Goal: Task Accomplishment & Management: Use online tool/utility

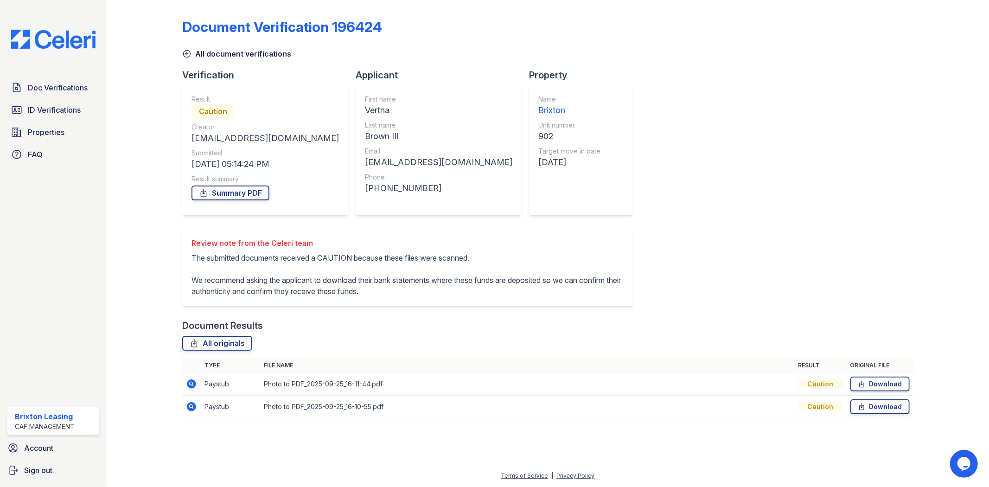
click at [539, 107] on div "Brixton" at bounding box center [570, 110] width 62 height 13
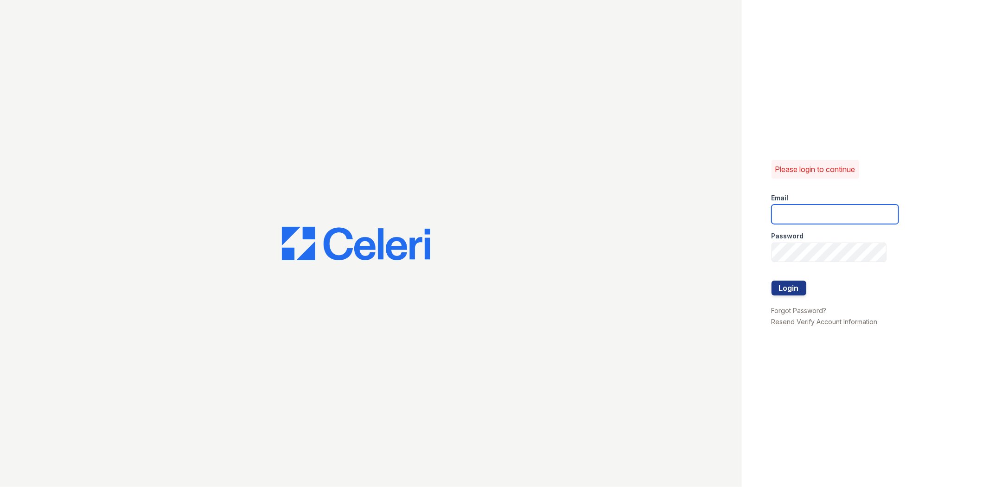
click at [782, 217] on input "email" at bounding box center [835, 214] width 127 height 19
type input "[EMAIL_ADDRESS][DOMAIN_NAME]"
click at [772, 281] on button "Login" at bounding box center [789, 288] width 35 height 15
click at [710, 244] on div "Please login to continue Email brixton1@cafmanagement.com Password Login Forgot…" at bounding box center [494, 243] width 989 height 487
click at [820, 206] on input "brixton1@cafmanagement.com" at bounding box center [835, 214] width 127 height 19
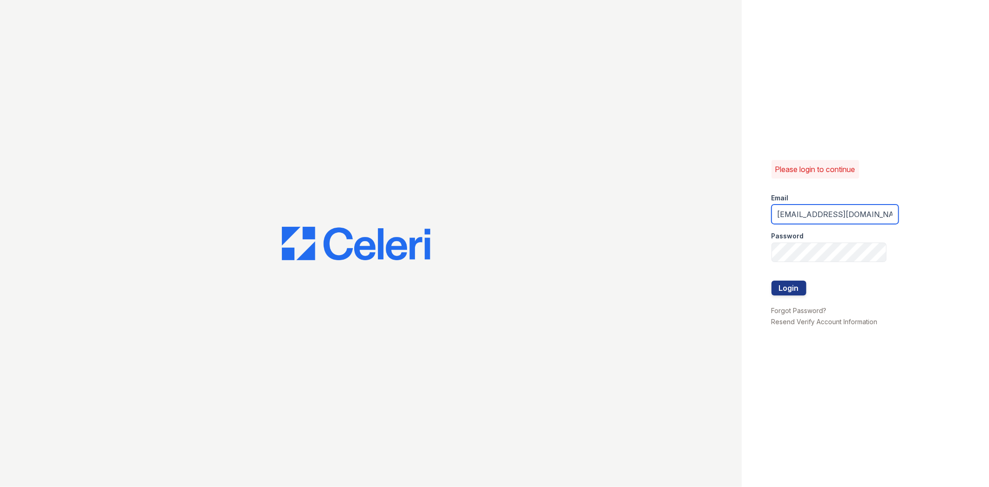
click at [819, 209] on input "brixton1@cafmanagement.com" at bounding box center [835, 214] width 127 height 19
click at [823, 209] on input "brixton1@cafmanagement.com" at bounding box center [835, 214] width 127 height 19
click at [826, 207] on input "brixton1@cafmanagement.com" at bounding box center [835, 214] width 127 height 19
click at [827, 207] on input "brixton1@cafmanagement.com" at bounding box center [835, 214] width 127 height 19
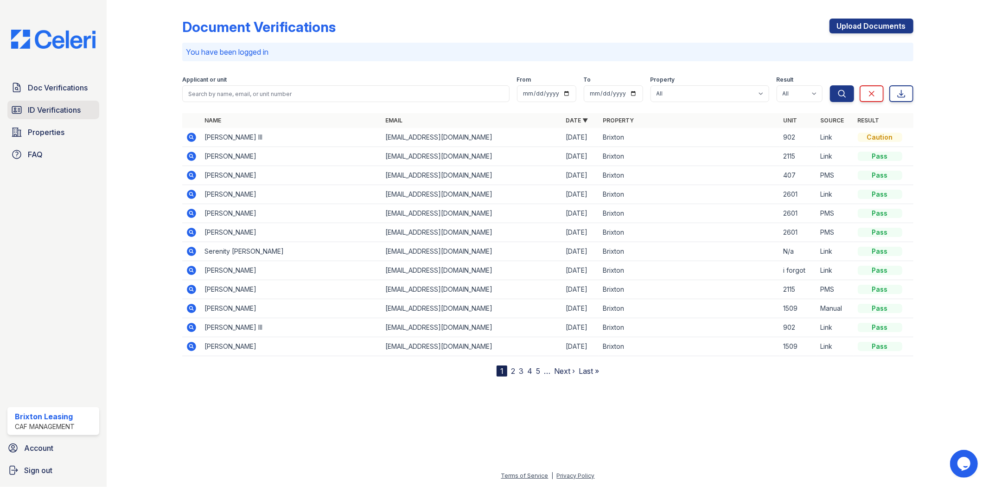
click at [57, 113] on span "ID Verifications" at bounding box center [54, 109] width 53 height 11
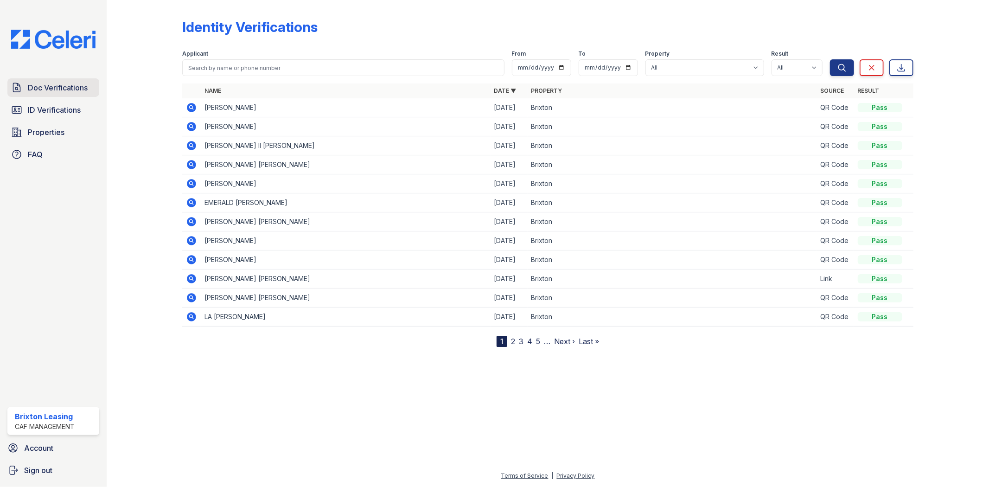
click at [86, 91] on span "Doc Verifications" at bounding box center [58, 87] width 60 height 11
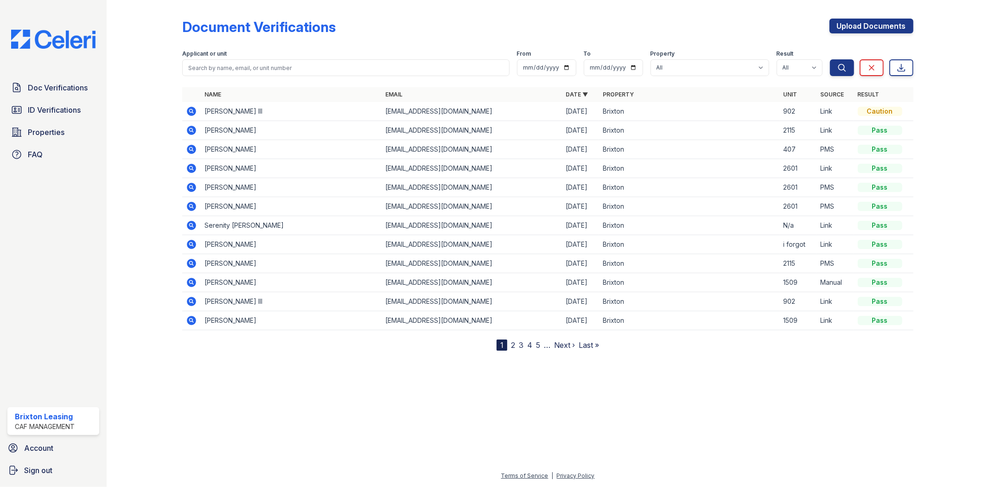
click at [61, 101] on link "ID Verifications" at bounding box center [53, 110] width 92 height 19
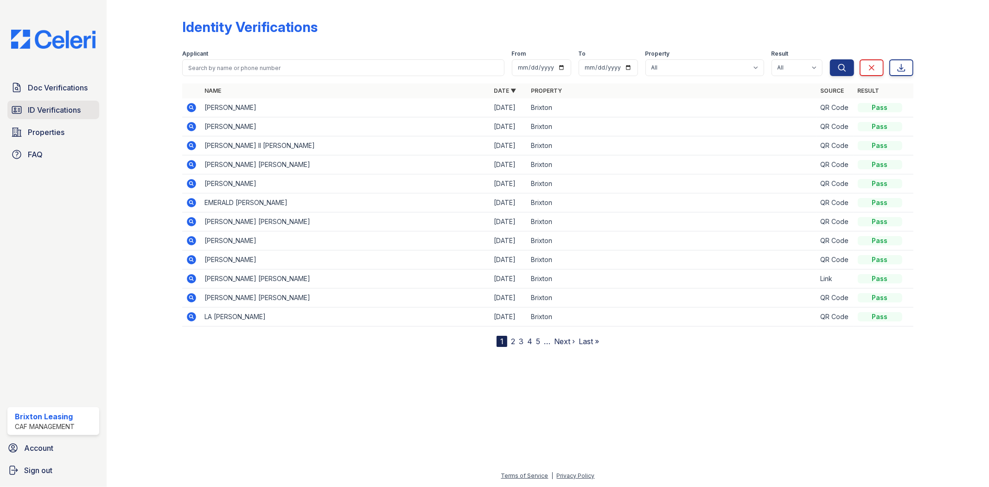
click at [58, 107] on span "ID Verifications" at bounding box center [54, 109] width 53 height 11
click at [53, 113] on span "ID Verifications" at bounding box center [54, 109] width 53 height 11
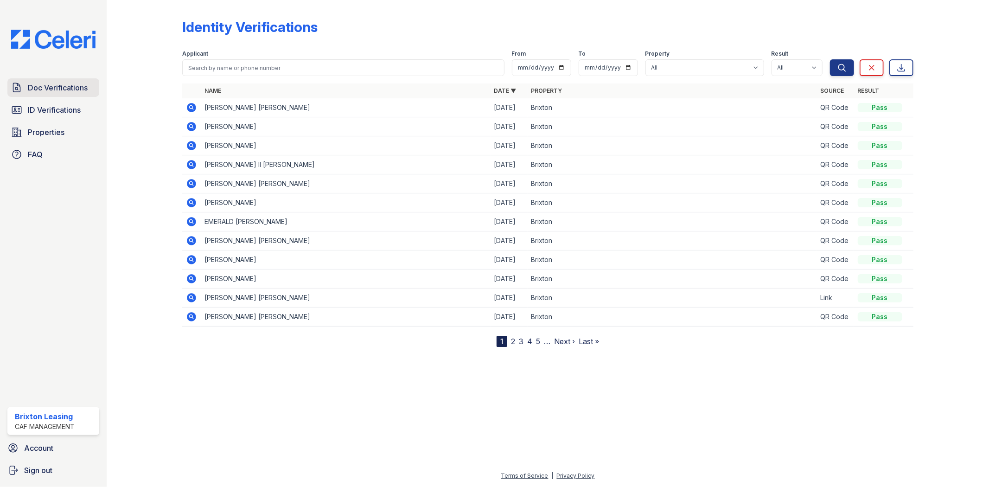
click at [68, 91] on span "Doc Verifications" at bounding box center [58, 87] width 60 height 11
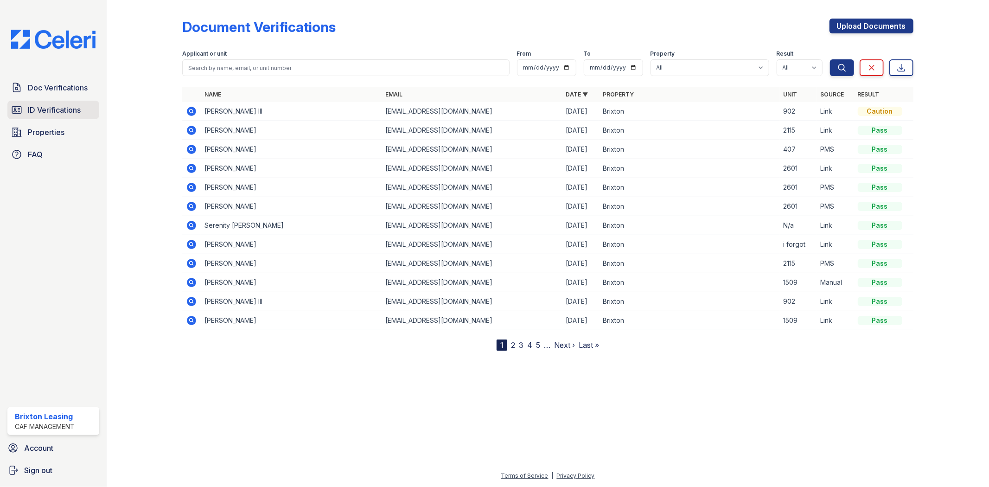
click at [63, 109] on span "ID Verifications" at bounding box center [54, 109] width 53 height 11
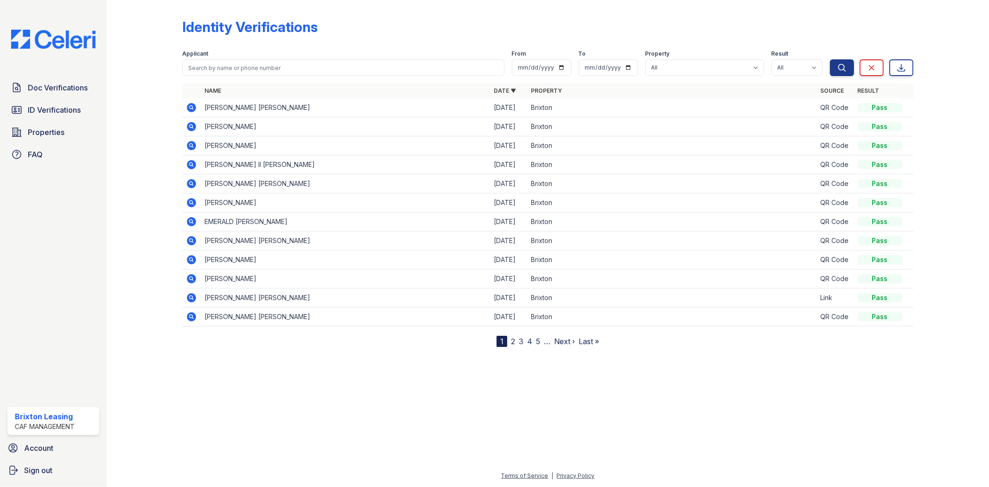
click at [187, 106] on icon at bounding box center [191, 107] width 9 height 9
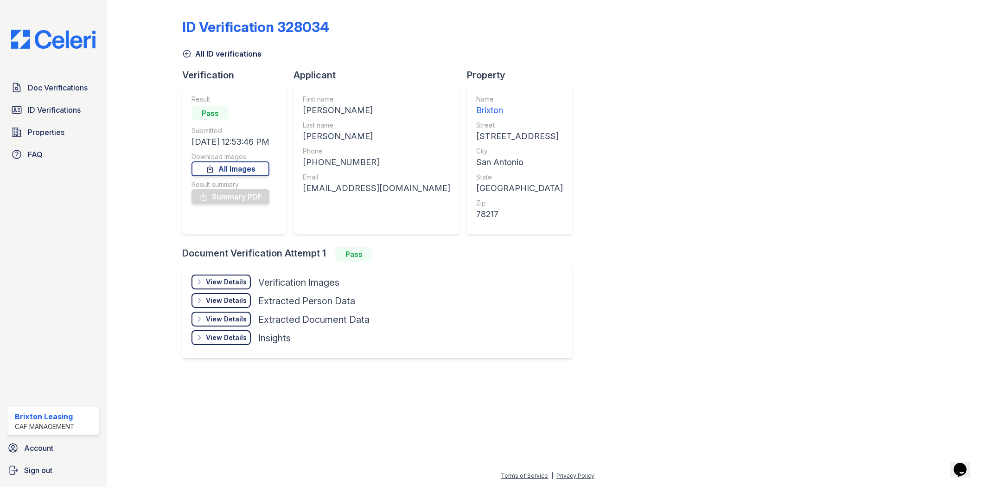
click at [235, 287] on div "View Details Details" at bounding box center [221, 282] width 59 height 15
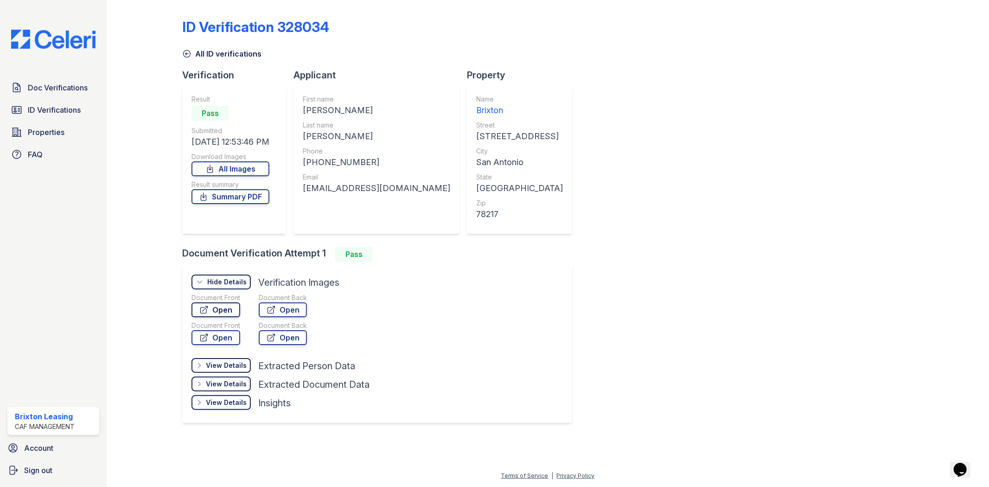
click at [237, 308] on link "Open" at bounding box center [216, 309] width 49 height 15
